Goal: Task Accomplishment & Management: Manage account settings

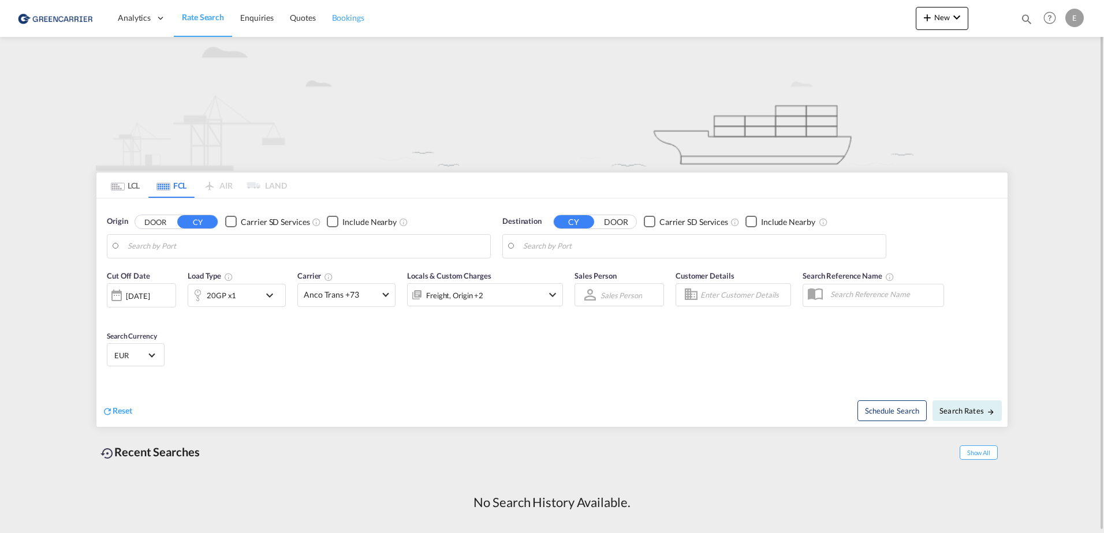
click at [346, 23] on span "Bookings" at bounding box center [348, 18] width 32 height 10
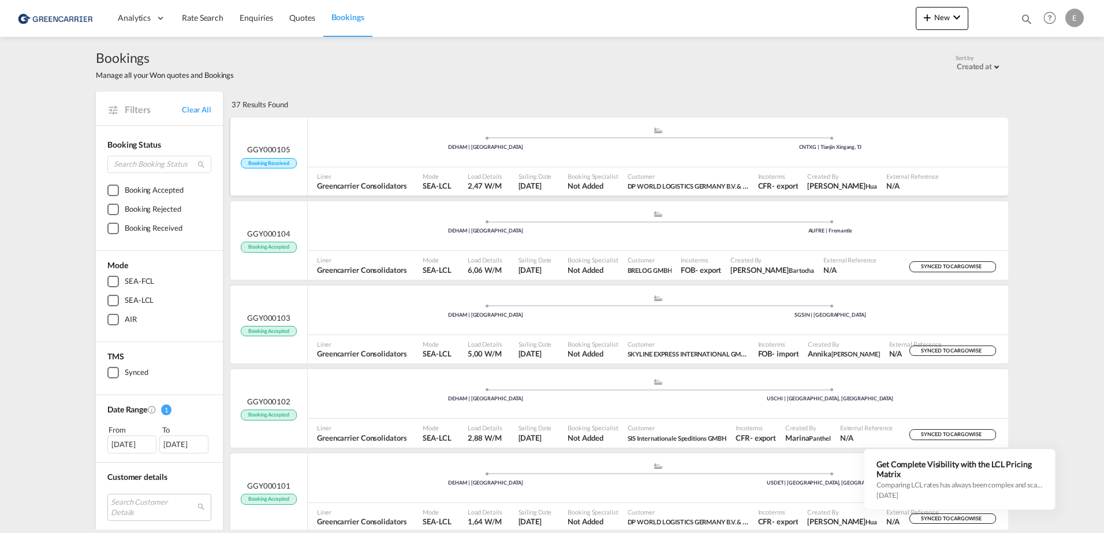
click at [271, 161] on span "Booking Received" at bounding box center [268, 163] width 55 height 11
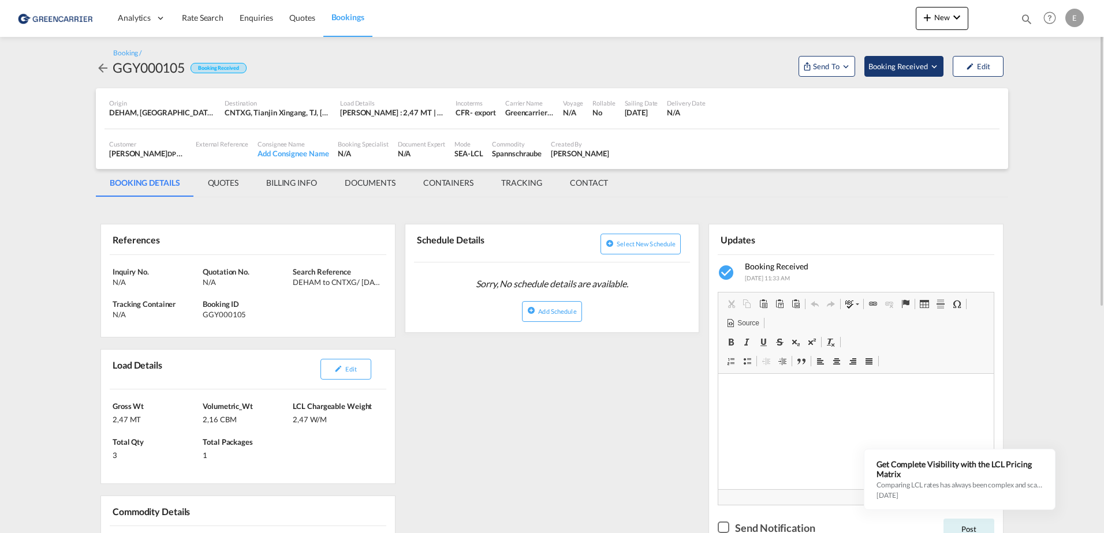
click at [885, 67] on span "Booking Received" at bounding box center [898, 67] width 61 height 12
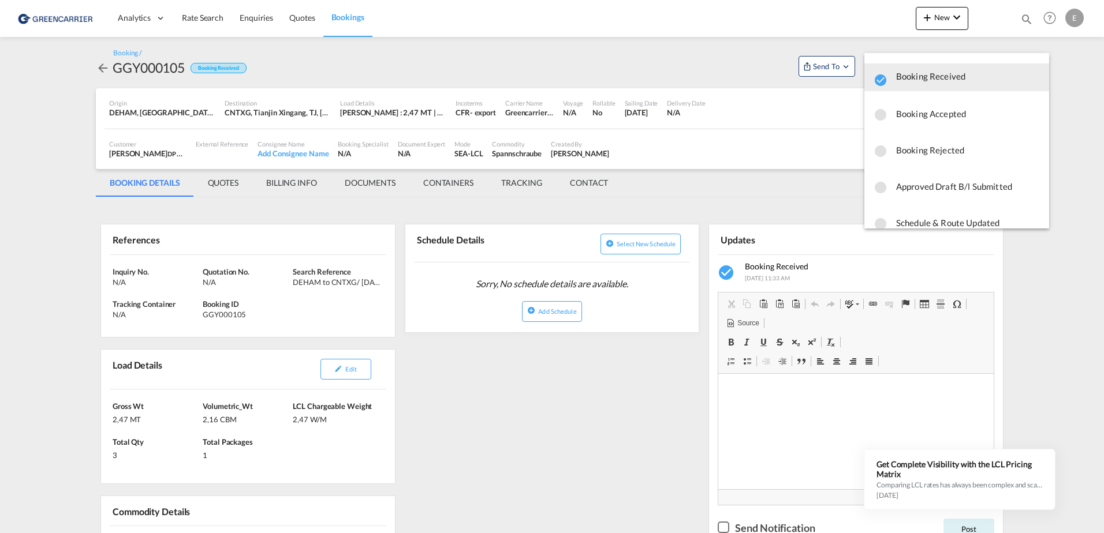
click at [896, 116] on span "Booking Accepted" at bounding box center [968, 113] width 144 height 21
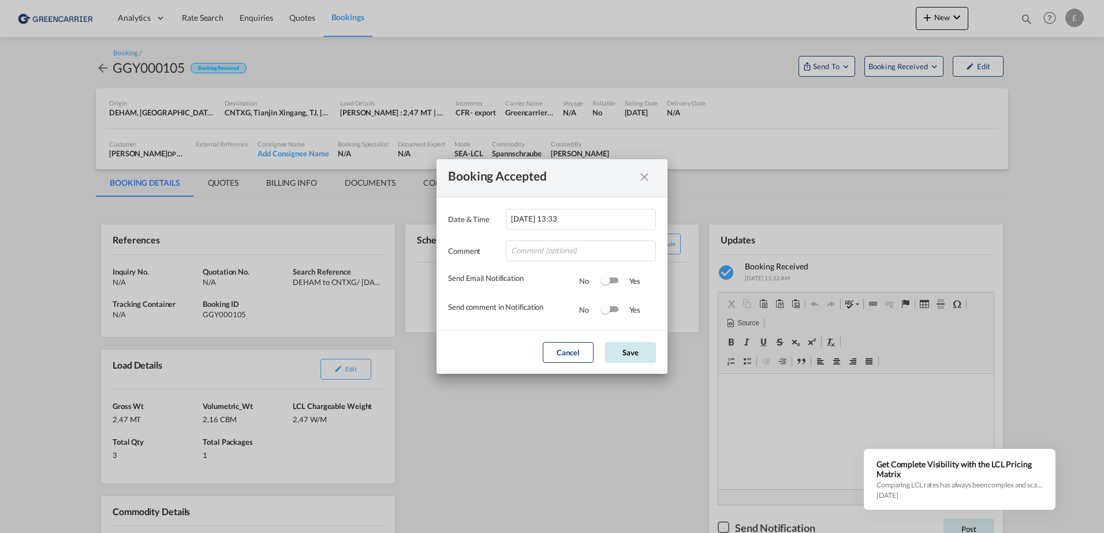
click at [640, 357] on button "Save" at bounding box center [630, 352] width 51 height 21
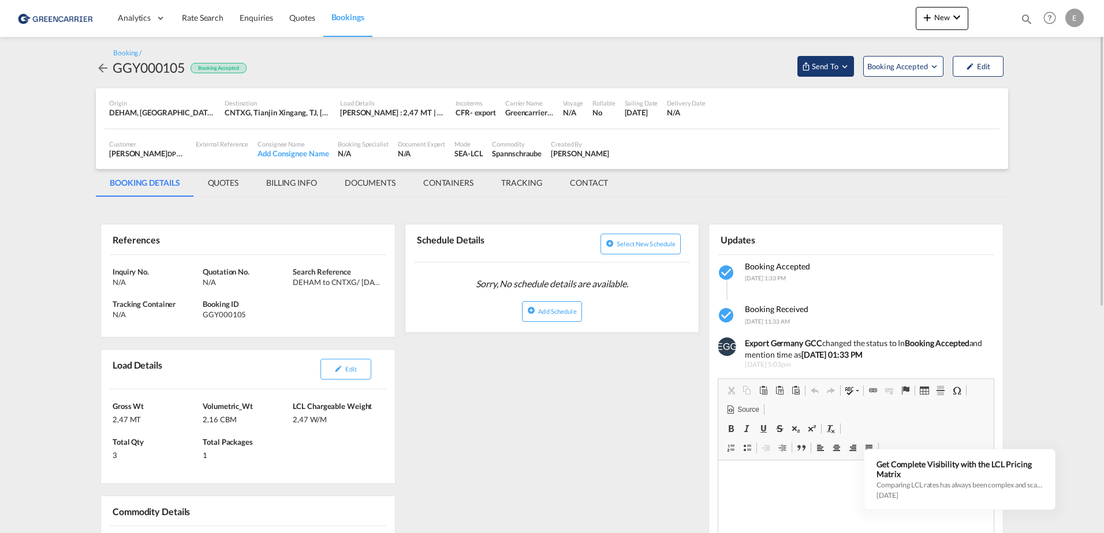
click at [825, 64] on span "Send To" at bounding box center [824, 67] width 29 height 12
click at [837, 97] on span "Cargowise" at bounding box center [855, 92] width 72 height 10
click at [946, 109] on span "Send Booking" at bounding box center [940, 105] width 46 height 18
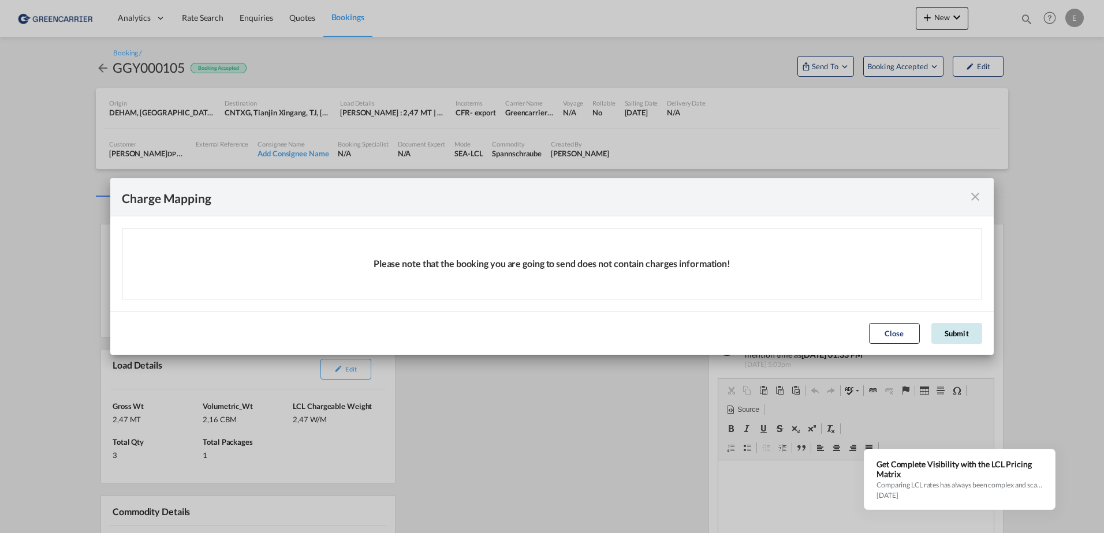
click at [966, 340] on button "Submit" at bounding box center [956, 333] width 51 height 21
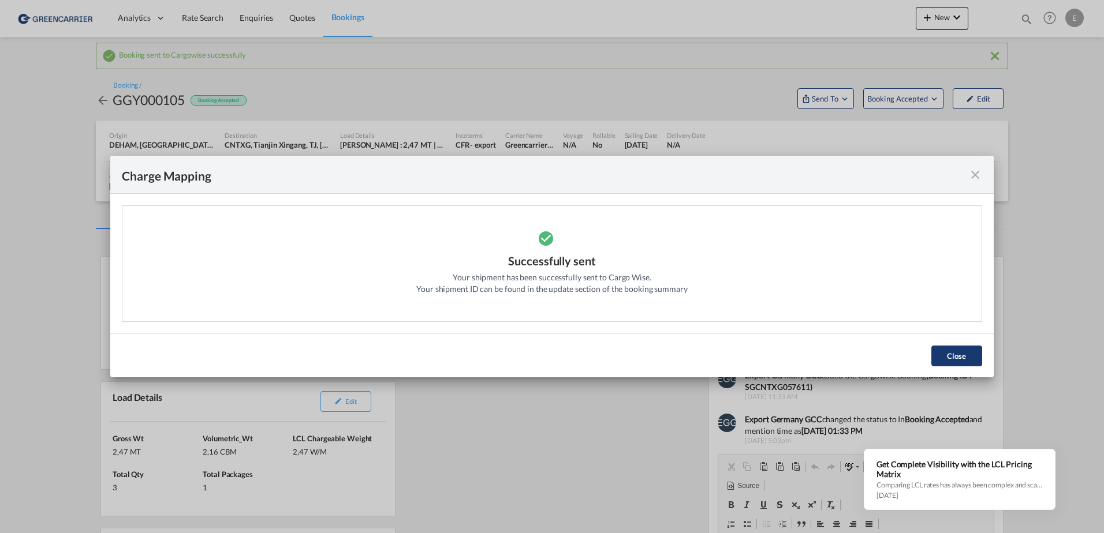
click at [960, 355] on button "Close" at bounding box center [956, 356] width 51 height 21
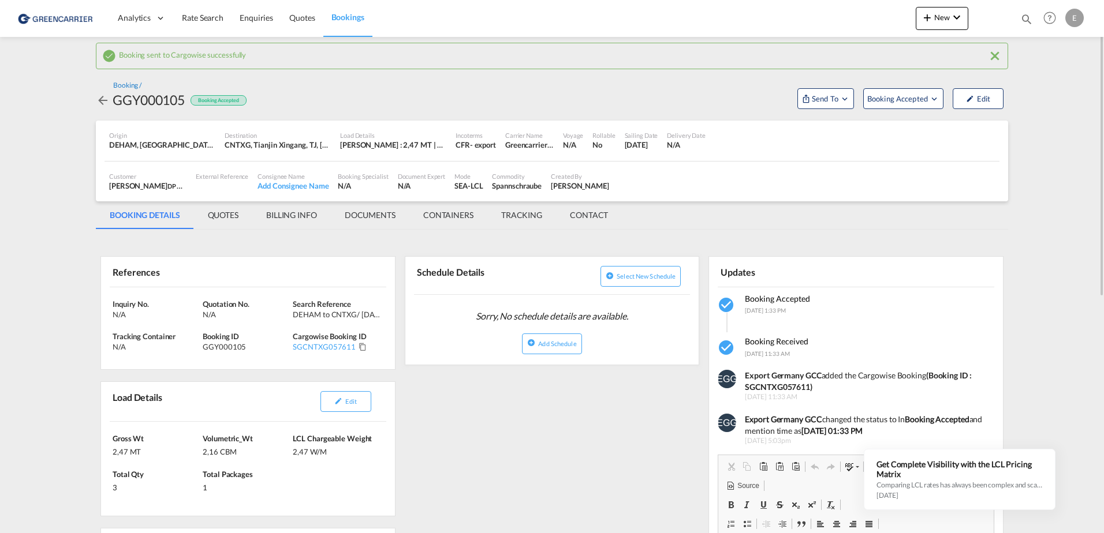
click at [122, 85] on div "Booking /" at bounding box center [127, 86] width 28 height 10
